Goal: Task Accomplishment & Management: Manage account settings

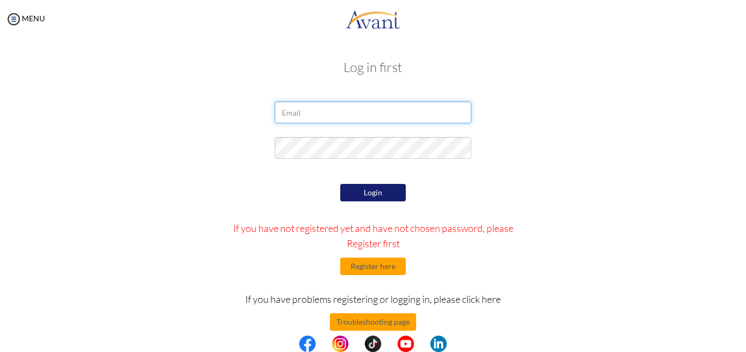
click at [357, 117] on input "email" at bounding box center [373, 113] width 197 height 22
type input "s"
click at [318, 110] on input "email" at bounding box center [373, 113] width 197 height 22
paste input "[EMAIL_ADDRESS][DOMAIN_NAME]"
type input "[EMAIL_ADDRESS][DOMAIN_NAME]"
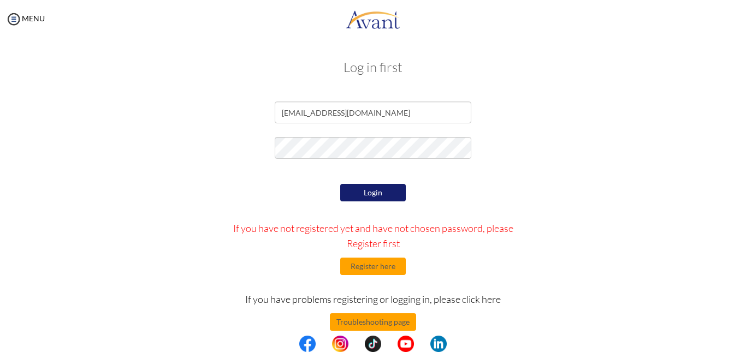
click at [367, 188] on button "Login" at bounding box center [373, 192] width 66 height 17
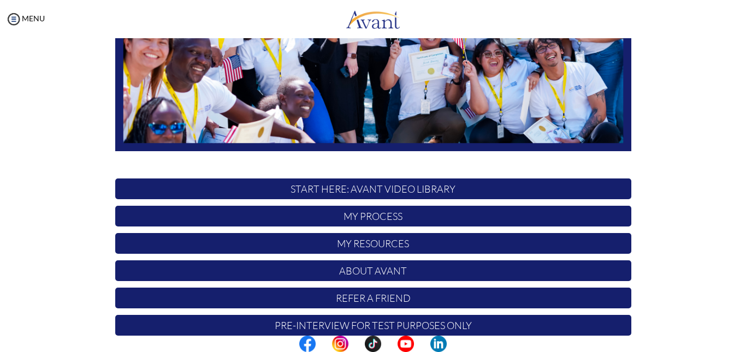
scroll to position [255, 0]
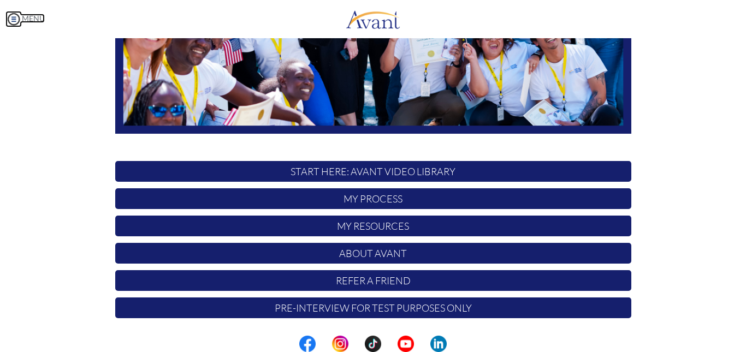
click at [14, 22] on img at bounding box center [13, 19] width 16 height 16
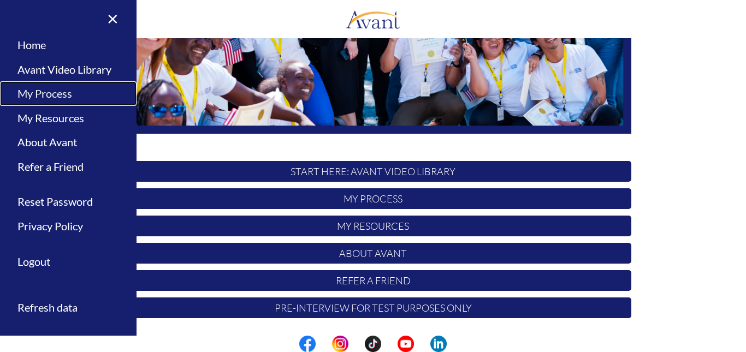
click at [51, 93] on link "My Process" at bounding box center [68, 93] width 137 height 25
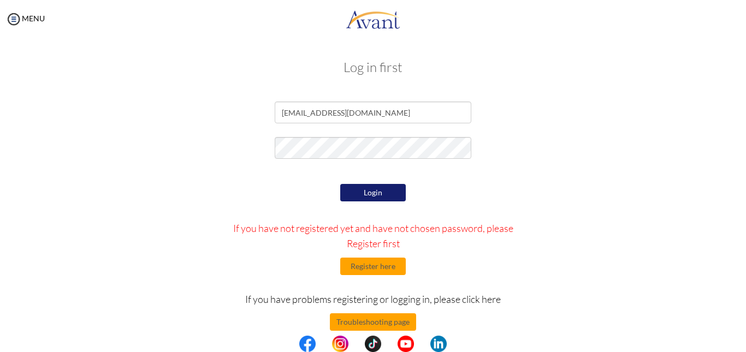
click at [0, 0] on div at bounding box center [0, 0] width 0 height 0
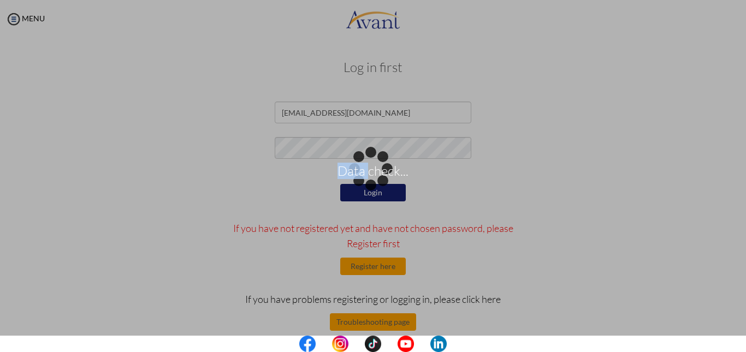
click at [365, 169] on div "Data check..." at bounding box center [372, 176] width 15 height 15
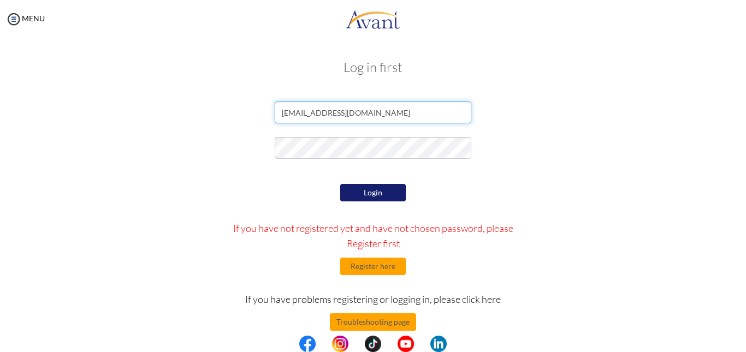
drag, startPoint x: 347, startPoint y: 109, endPoint x: 331, endPoint y: 108, distance: 15.9
click at [331, 108] on input "[EMAIL_ADDRESS][DOMAIN_NAME]" at bounding box center [373, 113] width 197 height 22
click at [375, 110] on input "[EMAIL_ADDRESS][DOMAIN_NAME]" at bounding box center [373, 113] width 197 height 22
